Goal: Task Accomplishment & Management: Complete application form

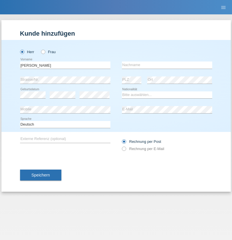
type input "[PERSON_NAME]"
click at [167, 65] on input "text" at bounding box center [167, 64] width 90 height 7
type input "[PERSON_NAME]"
select select "DE"
select select "C"
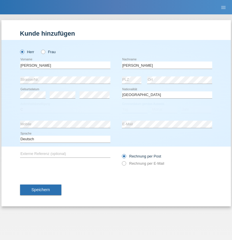
select select "26"
select select "05"
select select "2021"
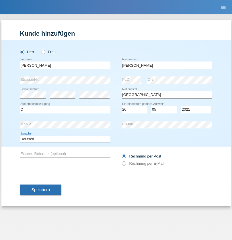
select select "en"
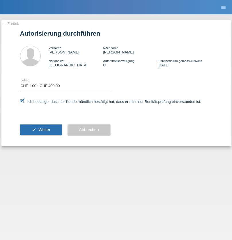
select select "1"
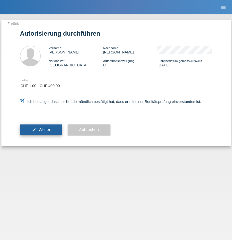
click at [41, 129] on span "Weiter" at bounding box center [44, 129] width 12 height 5
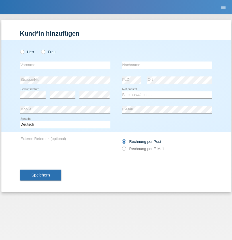
radio input "true"
click at [65, 65] on input "text" at bounding box center [65, 64] width 90 height 7
type input "[PERSON_NAME]"
click at [167, 65] on input "text" at bounding box center [167, 64] width 90 height 7
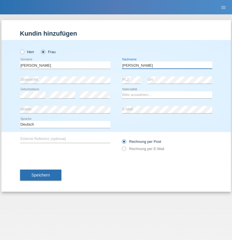
type input "[PERSON_NAME]"
select select "PT"
select select "C"
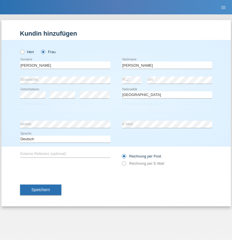
select select "11"
select select "01"
select select "1993"
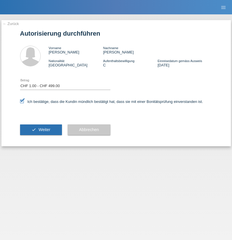
select select "1"
click at [41, 129] on span "Weiter" at bounding box center [44, 129] width 12 height 5
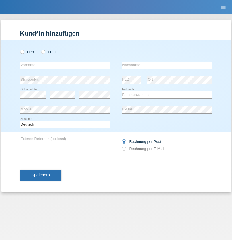
radio input "true"
click at [65, 65] on input "text" at bounding box center [65, 64] width 90 height 7
type input "[PERSON_NAME]"
click at [167, 65] on input "text" at bounding box center [167, 64] width 90 height 7
type input "Boss"
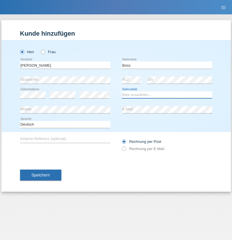
select select "CH"
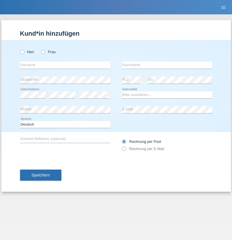
radio input "true"
click at [65, 65] on input "text" at bounding box center [65, 64] width 90 height 7
type input "firat"
click at [167, 65] on input "text" at bounding box center [167, 64] width 90 height 7
type input "kara"
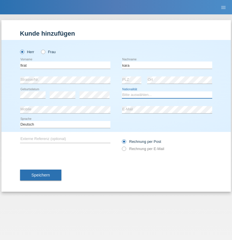
select select "CH"
radio input "true"
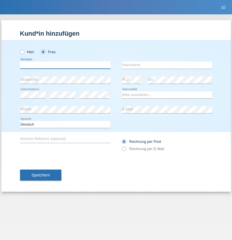
click at [65, 65] on input "text" at bounding box center [65, 64] width 90 height 7
type input "Sabrina"
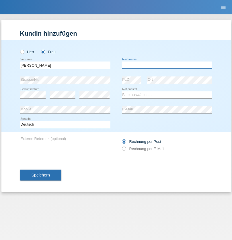
click at [167, 65] on input "text" at bounding box center [167, 64] width 90 height 7
type input "Santos"
select select "PT"
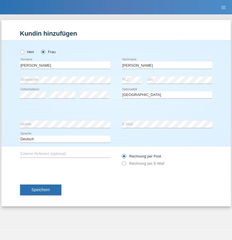
select select "C"
select select "05"
select select "12"
select select "2000"
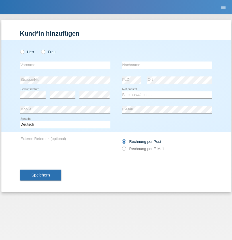
radio input "true"
click at [65, 65] on input "text" at bounding box center [65, 64] width 90 height 7
type input "Anett"
click at [167, 65] on input "text" at bounding box center [167, 64] width 90 height 7
type input "[PERSON_NAME]"
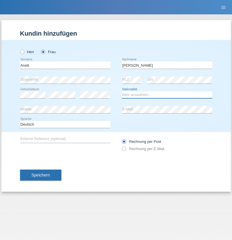
select select "HU"
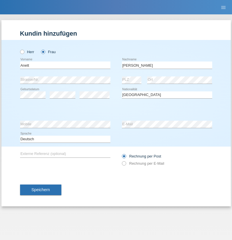
select select "C"
select select "04"
select select "09"
select select "2021"
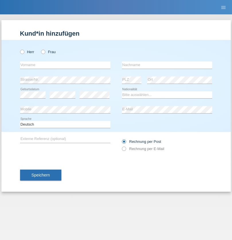
radio input "true"
click at [65, 65] on input "text" at bounding box center [65, 64] width 90 height 7
type input "Tanja"
click at [167, 65] on input "text" at bounding box center [167, 64] width 90 height 7
type input "Hirsiger"
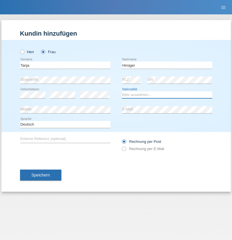
select select "CH"
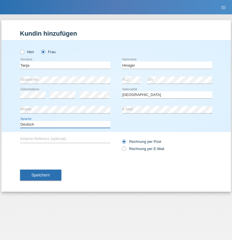
select select "en"
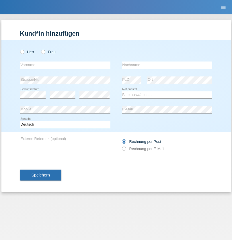
radio input "true"
click at [65, 65] on input "text" at bounding box center [65, 64] width 90 height 7
type input "Ketty"
click at [167, 65] on input "text" at bounding box center [167, 64] width 90 height 7
type input "Kalupnath"
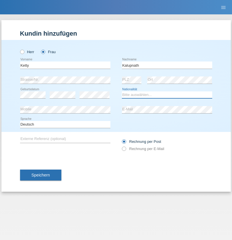
select select "CH"
